Goal: Communication & Community: Ask a question

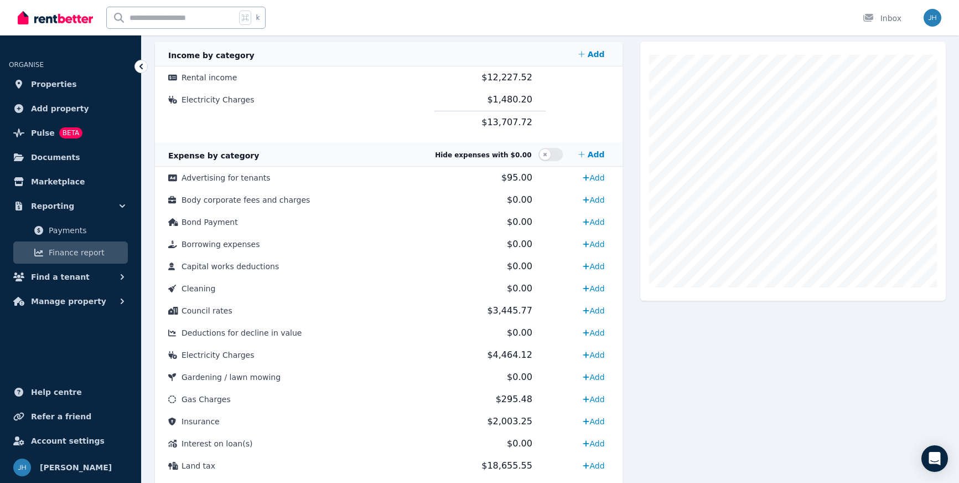
scroll to position [506, 0]
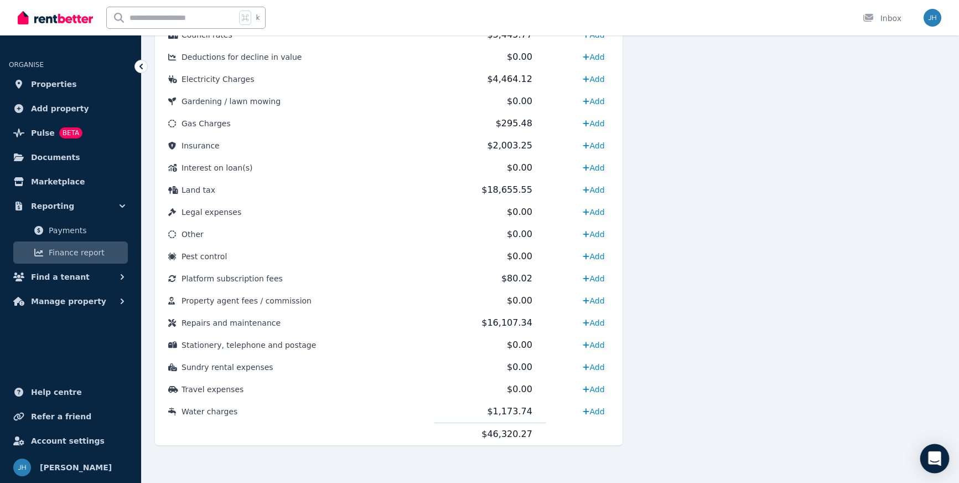
click at [934, 458] on icon "Open Intercom Messenger" at bounding box center [934, 458] width 13 height 14
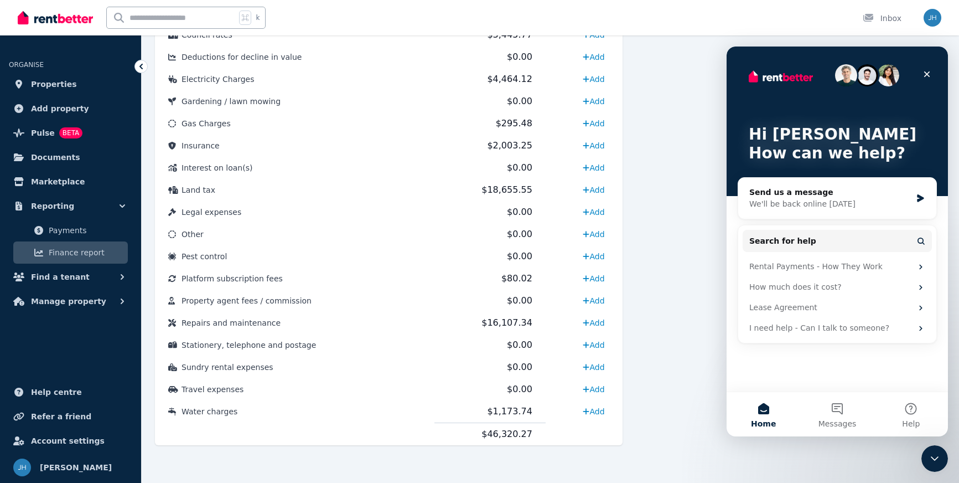
scroll to position [0, 0]
click at [834, 408] on button "Messages" at bounding box center [837, 414] width 74 height 44
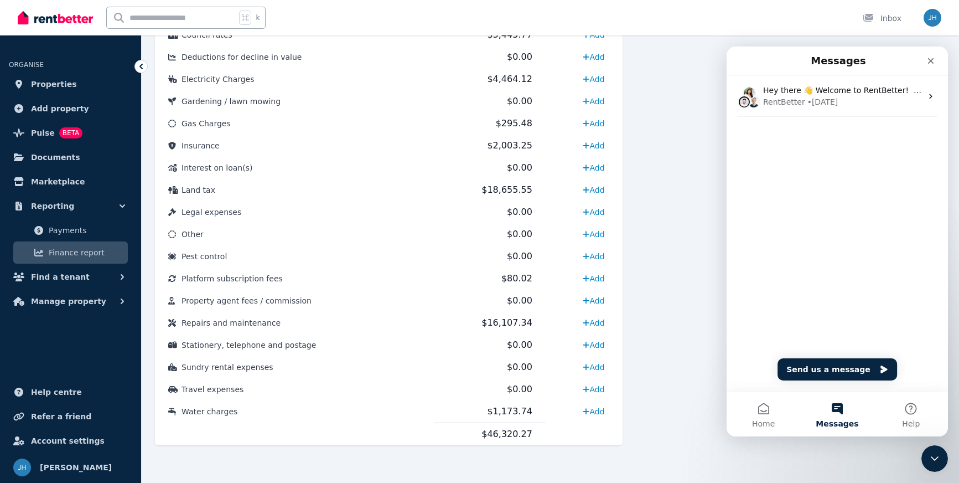
click at [792, 315] on div "Hey there 👋 Welcome to RentBetter! On RentBetter, taking control and managing y…" at bounding box center [837, 234] width 221 height 316
click at [845, 368] on button "Send us a message" at bounding box center [838, 369] width 120 height 22
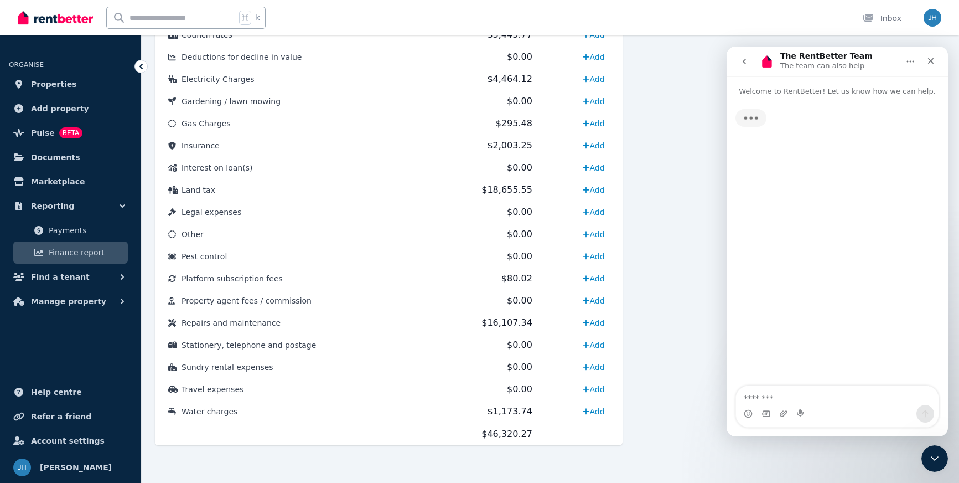
click at [845, 368] on div "Typing" at bounding box center [837, 242] width 221 height 290
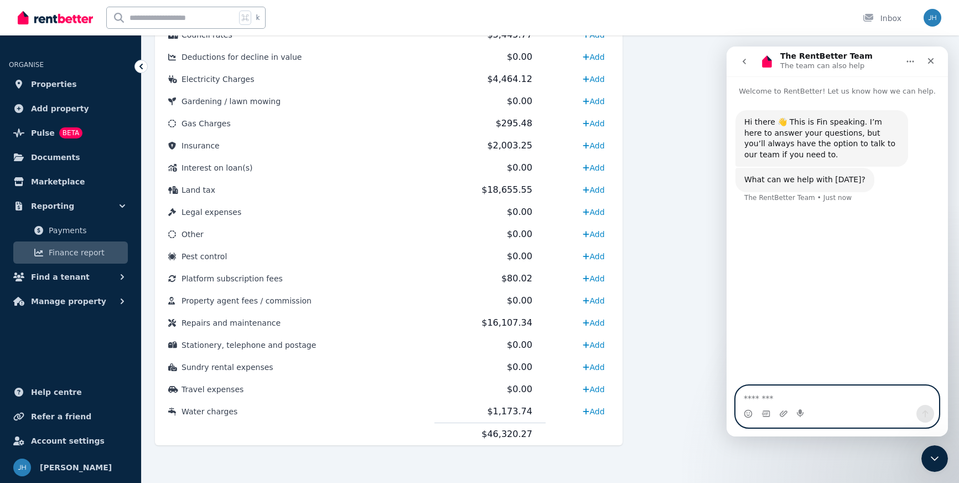
click at [800, 395] on textarea "Message…" at bounding box center [837, 395] width 203 height 19
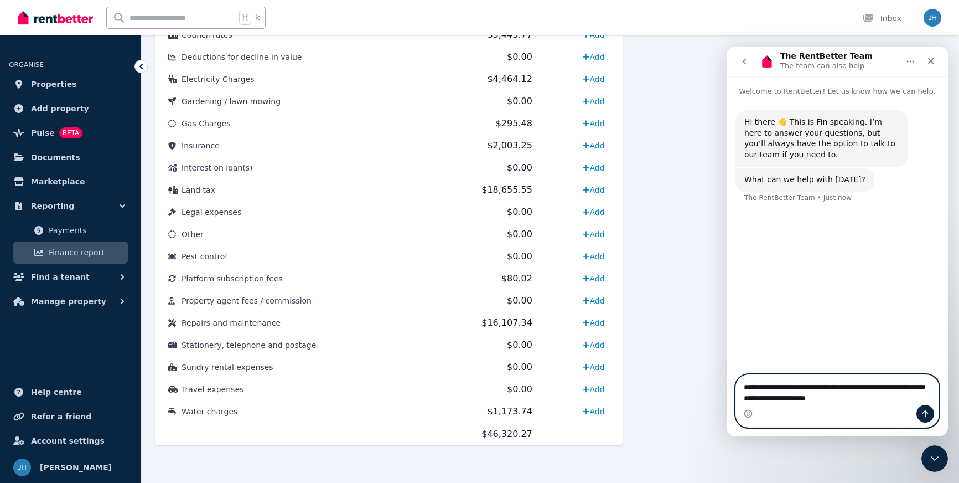
type textarea "**********"
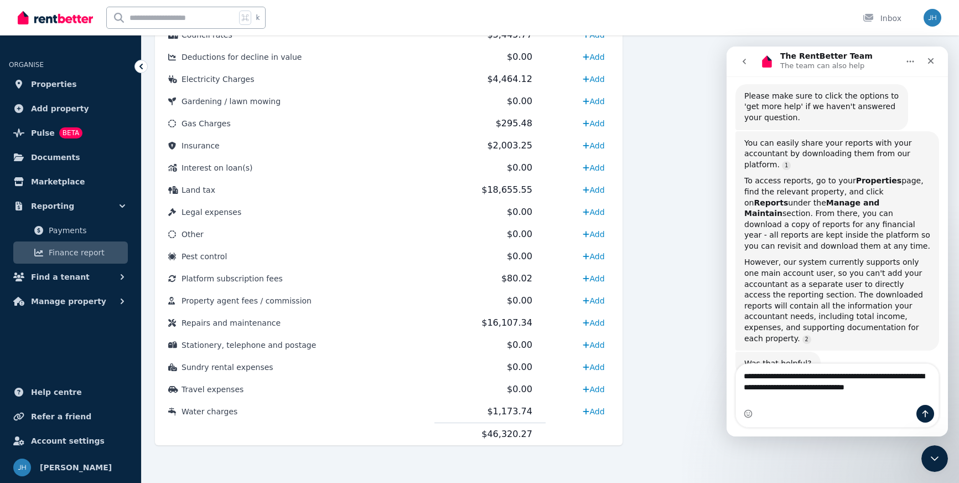
scroll to position [181, 0]
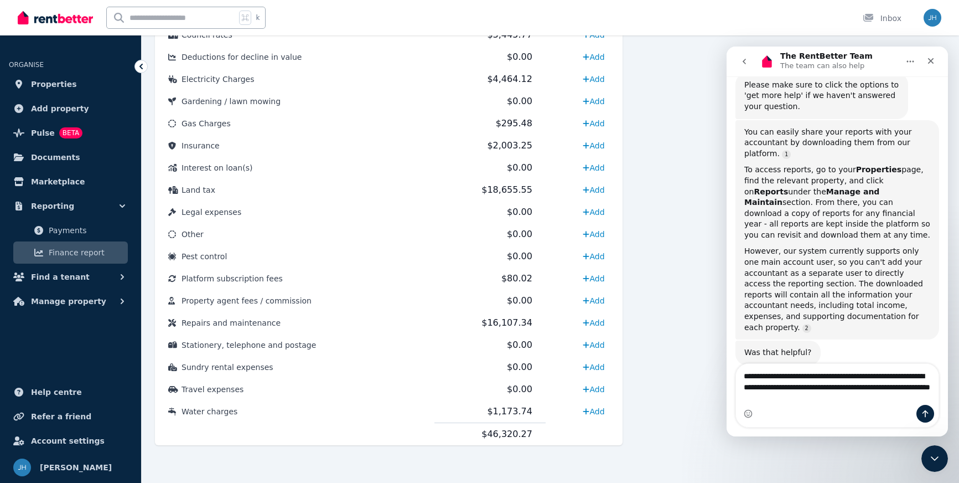
type textarea "**********"
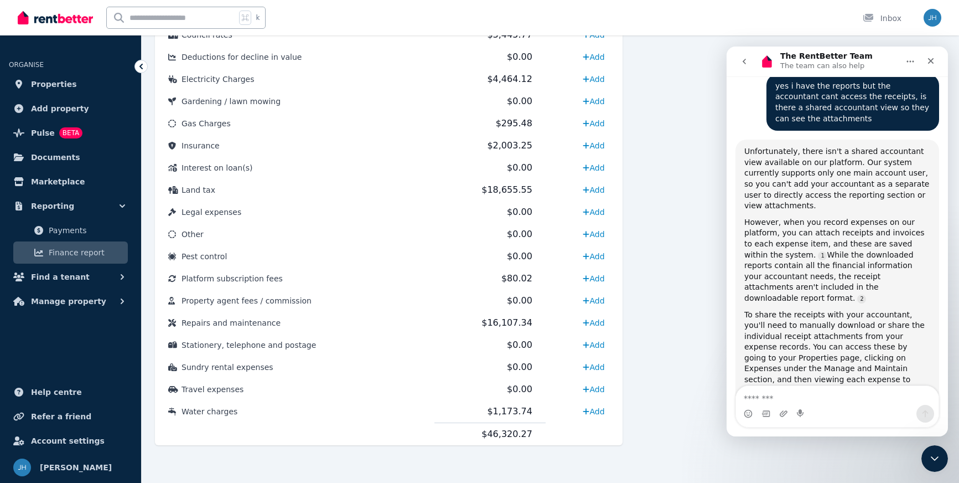
scroll to position [489, 0]
